Goal: Check status: Check status

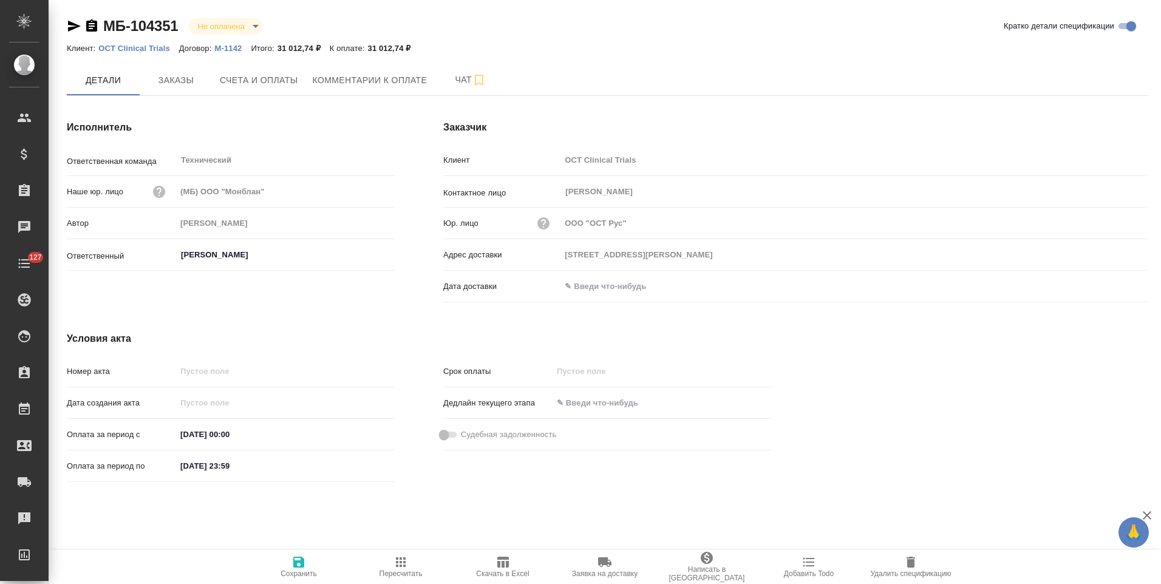
drag, startPoint x: 0, startPoint y: 0, endPoint x: 94, endPoint y: 37, distance: 100.6
click at [89, 31] on icon "button" at bounding box center [91, 25] width 11 height 12
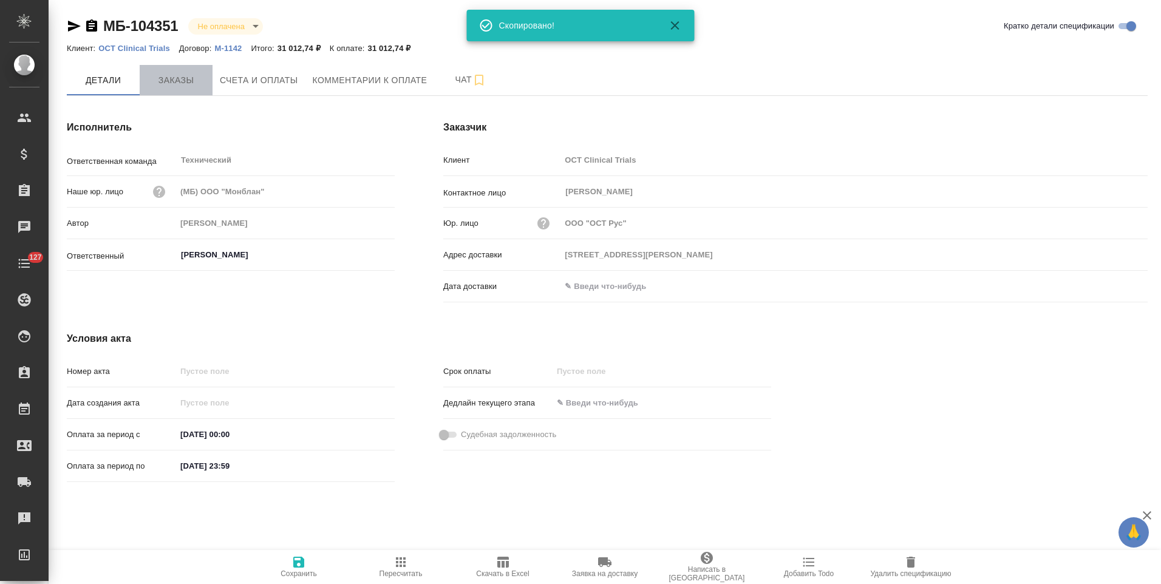
click at [159, 86] on span "Заказы" at bounding box center [176, 80] width 58 height 15
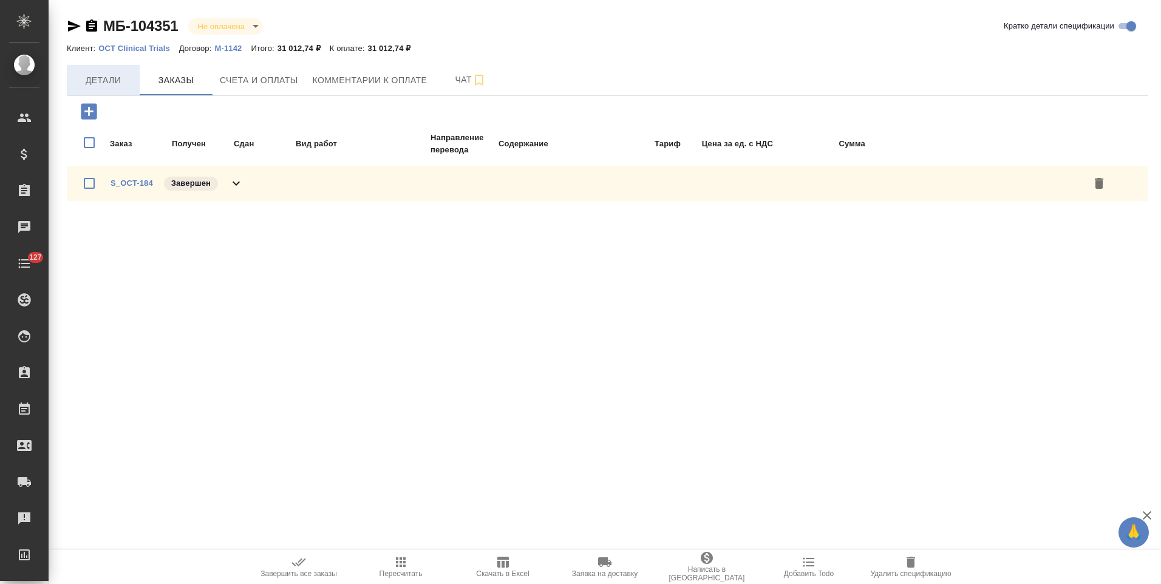
click at [112, 91] on button "Детали" at bounding box center [103, 80] width 73 height 30
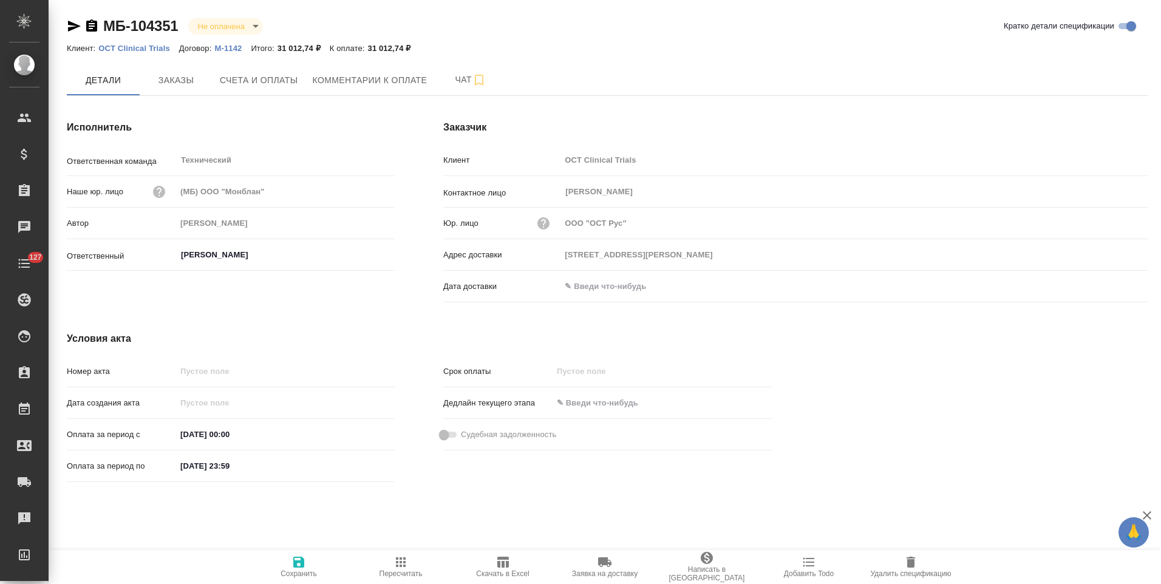
click at [236, 50] on p "M-1142" at bounding box center [232, 48] width 36 height 9
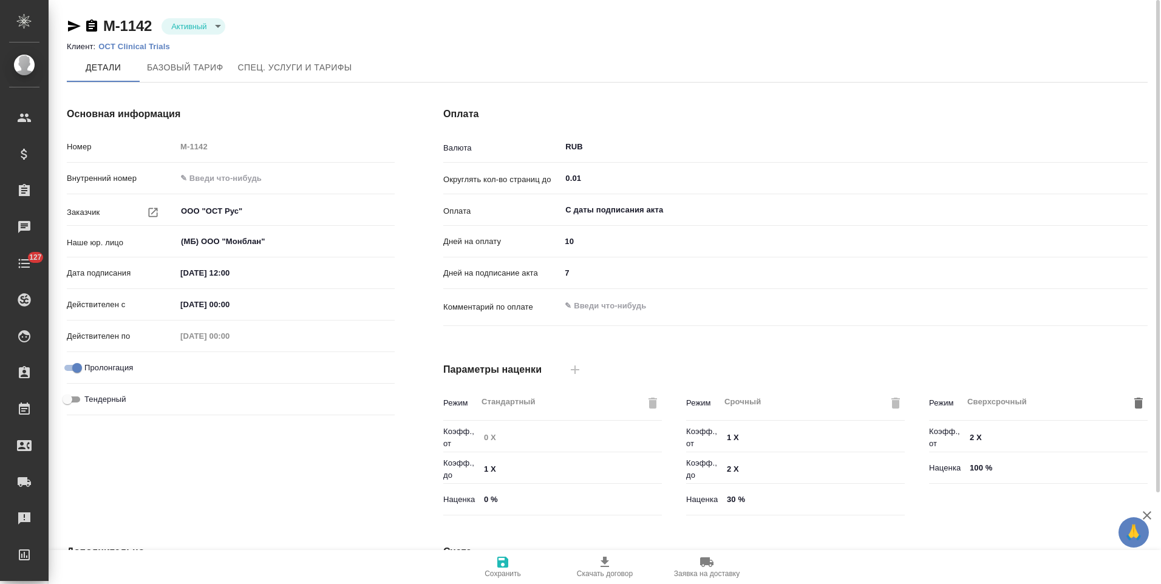
scroll to position [242, 0]
